Goal: Check status: Check status

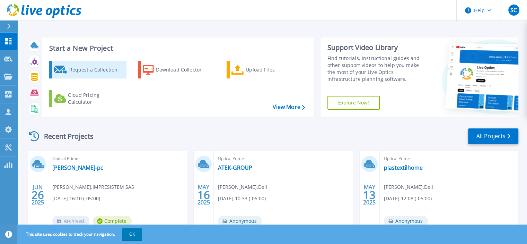
click at [71, 66] on div "Request a Collection" at bounding box center [96, 70] width 55 height 14
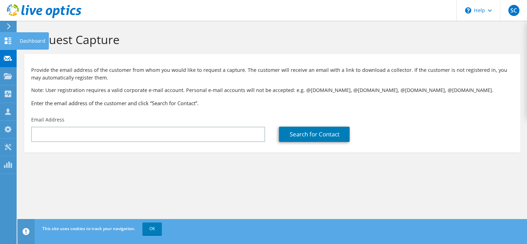
click at [8, 38] on icon at bounding box center [8, 40] width 8 height 7
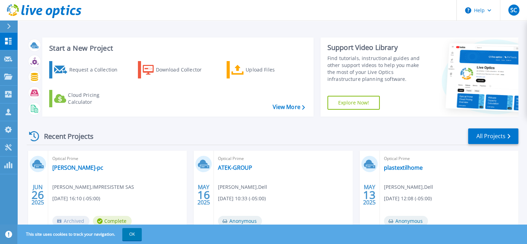
click at [86, 172] on div "Optical Prime sandraceli-pc Sandra Celis , IMPRESISTEM SAS 06/26/2025, 16:10 (-…" at bounding box center [117, 195] width 139 height 90
click at [80, 168] on link "sandraceli-pc" at bounding box center [77, 167] width 51 height 7
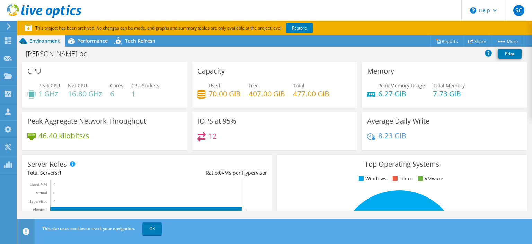
click at [8, 27] on icon at bounding box center [8, 26] width 5 height 6
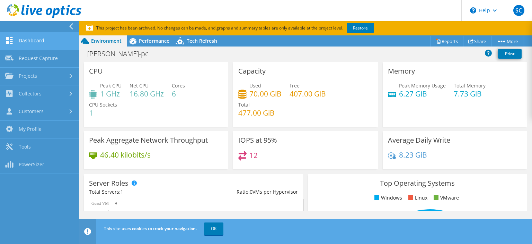
click at [18, 37] on link "Dashboard" at bounding box center [39, 41] width 79 height 18
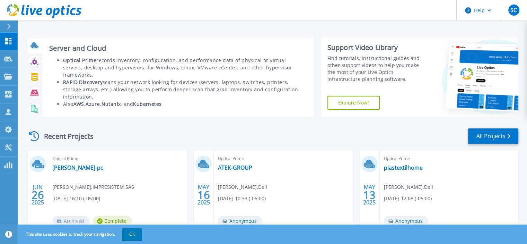
click at [36, 44] on icon at bounding box center [35, 45] width 8 height 8
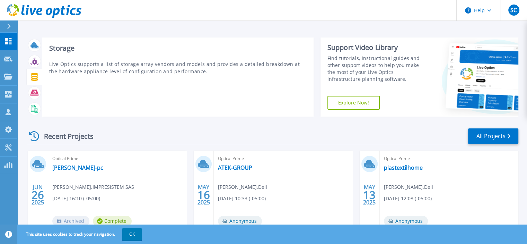
click at [34, 78] on icon at bounding box center [34, 77] width 7 height 8
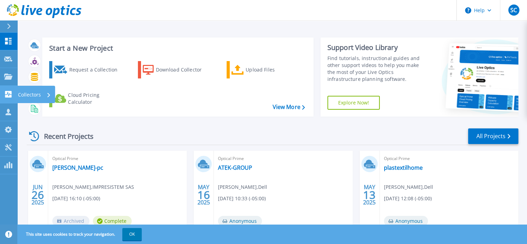
click at [36, 92] on p "Collectors" at bounding box center [29, 95] width 23 height 18
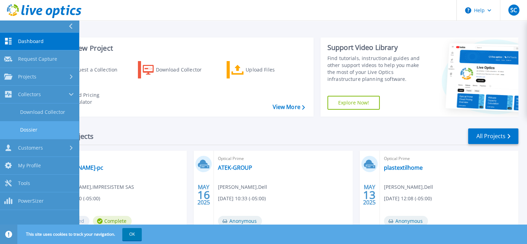
click at [54, 129] on link "Dossier" at bounding box center [39, 130] width 79 height 18
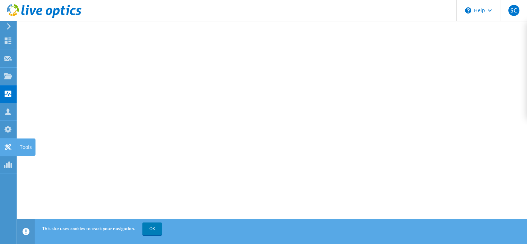
click at [9, 146] on icon at bounding box center [8, 146] width 8 height 7
